Goal: Check status: Check status

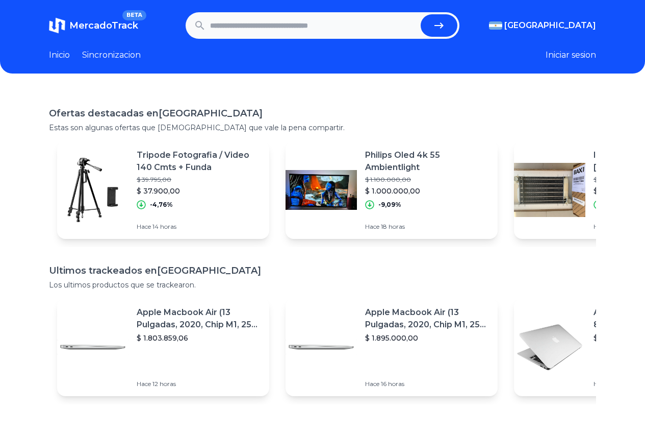
click at [260, 28] on input "text" at bounding box center [313, 25] width 207 height 22
paste input "**********"
click at [424, 14] on button "submit" at bounding box center [442, 25] width 37 height 22
type input "**********"
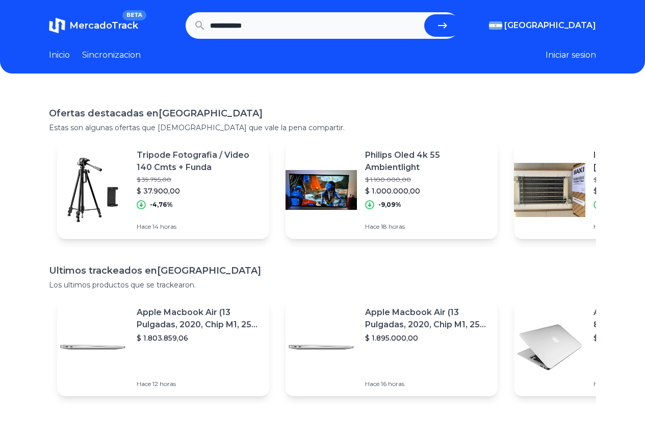
scroll to position [0, 0]
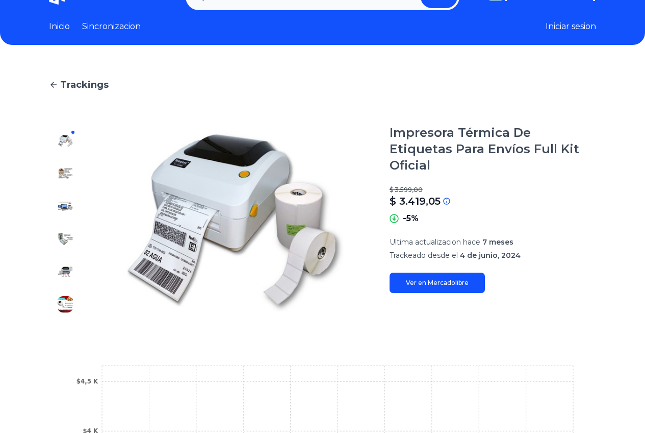
scroll to position [11, 0]
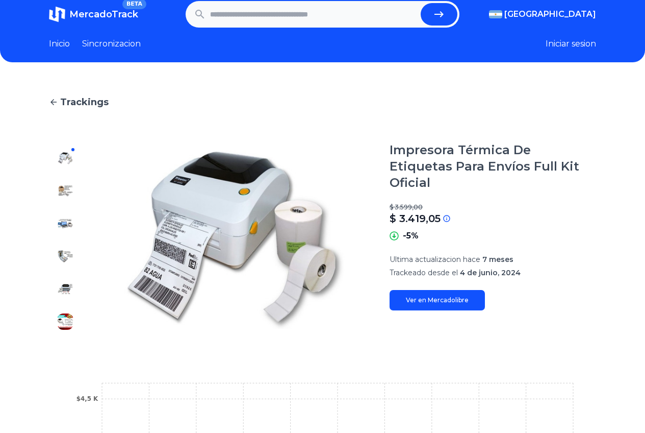
click at [56, 100] on icon at bounding box center [53, 101] width 9 height 9
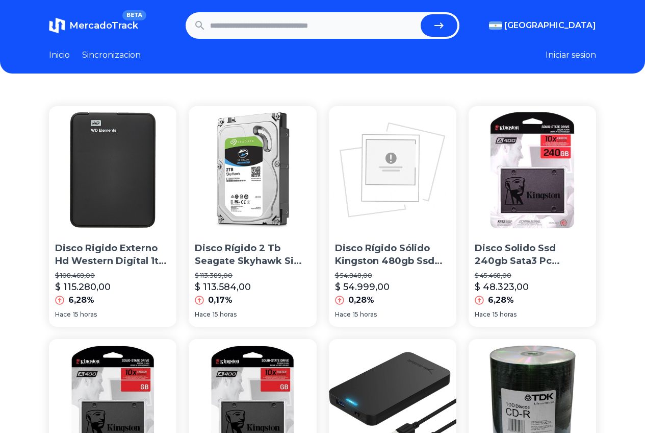
click at [114, 61] on header "MercadoTrack BETA [GEOGRAPHIC_DATA] [GEOGRAPHIC_DATA] [GEOGRAPHIC_DATA] [GEOGRA…" at bounding box center [322, 36] width 645 height 73
click at [126, 47] on header "MercadoTrack BETA [GEOGRAPHIC_DATA] [GEOGRAPHIC_DATA] [GEOGRAPHIC_DATA] [GEOGRA…" at bounding box center [322, 36] width 645 height 73
click at [124, 53] on link "Sincronizacion" at bounding box center [111, 55] width 59 height 12
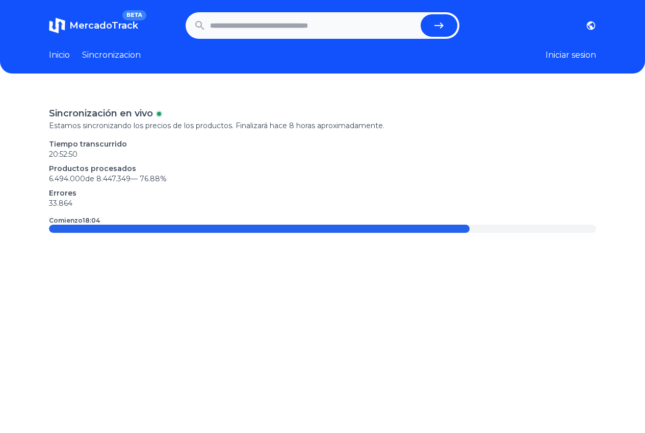
click at [58, 47] on header "MercadoTrack BETA [GEOGRAPHIC_DATA] [GEOGRAPHIC_DATA] [GEOGRAPHIC_DATA] [GEOGRA…" at bounding box center [322, 36] width 645 height 73
click at [61, 55] on link "Inicio" at bounding box center [59, 55] width 21 height 12
